Goal: Information Seeking & Learning: Learn about a topic

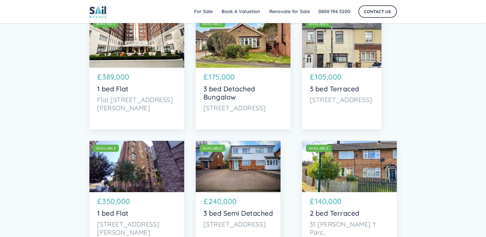
scroll to position [1556, 0]
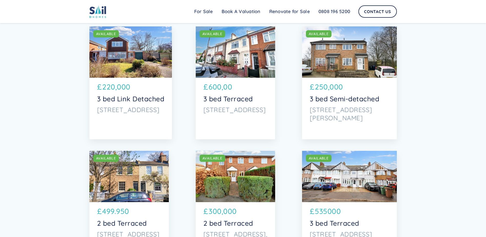
click at [216, 91] on p "600,00" at bounding box center [220, 86] width 24 height 11
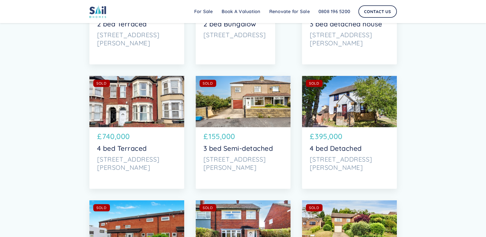
scroll to position [2299, 0]
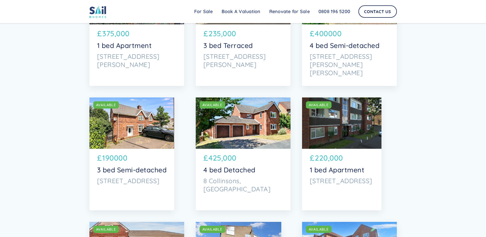
scroll to position [410, 0]
